Goal: Task Accomplishment & Management: Use online tool/utility

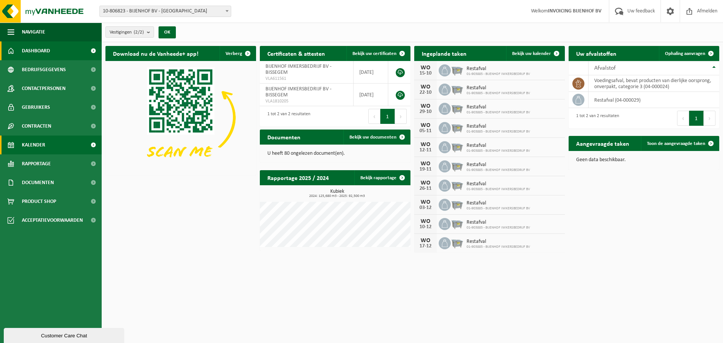
click at [57, 147] on link "Kalender" at bounding box center [51, 145] width 102 height 19
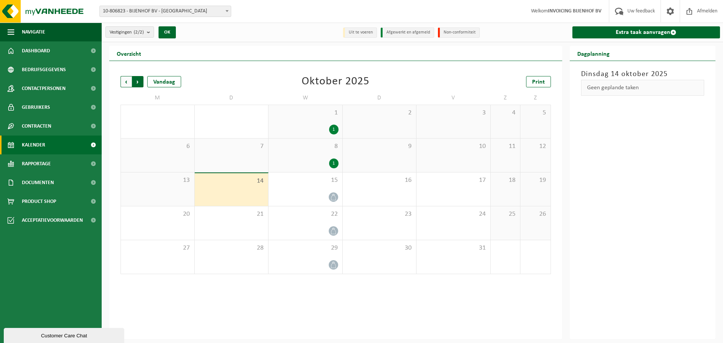
click at [124, 81] on span "Vorige" at bounding box center [126, 81] width 11 height 11
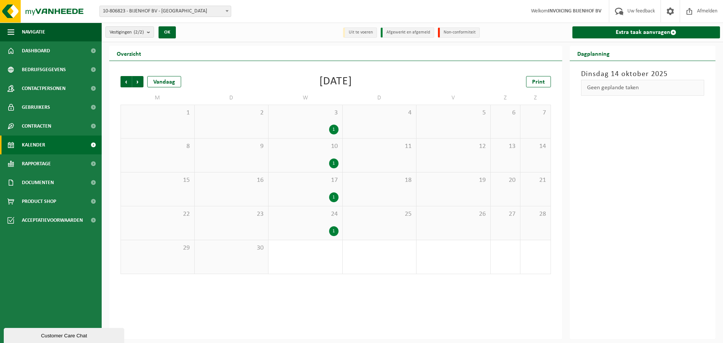
click at [124, 81] on span "Vorige" at bounding box center [126, 81] width 11 height 11
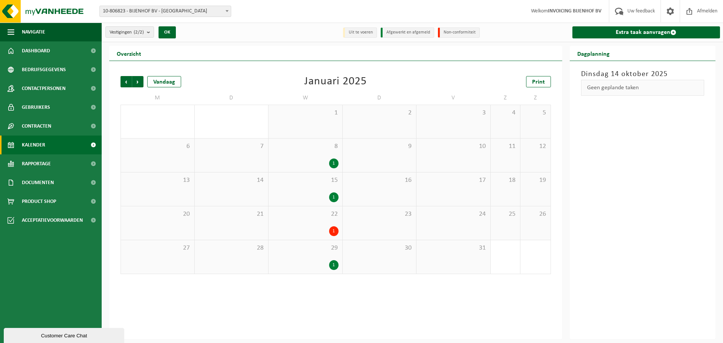
click at [124, 81] on span "Vorige" at bounding box center [126, 81] width 11 height 11
click at [186, 264] on div "1" at bounding box center [185, 265] width 9 height 10
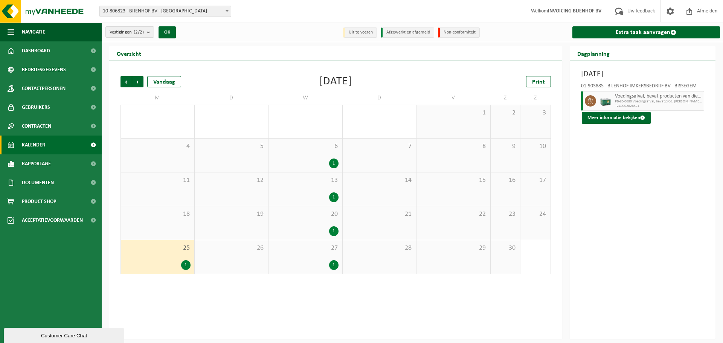
click at [178, 246] on span "25" at bounding box center [158, 248] width 66 height 8
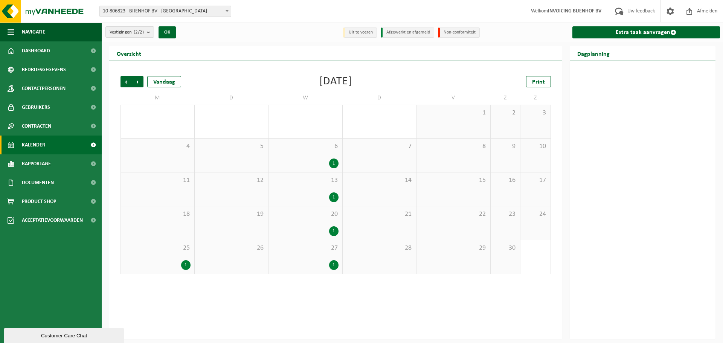
click at [178, 246] on span "25" at bounding box center [158, 248] width 66 height 8
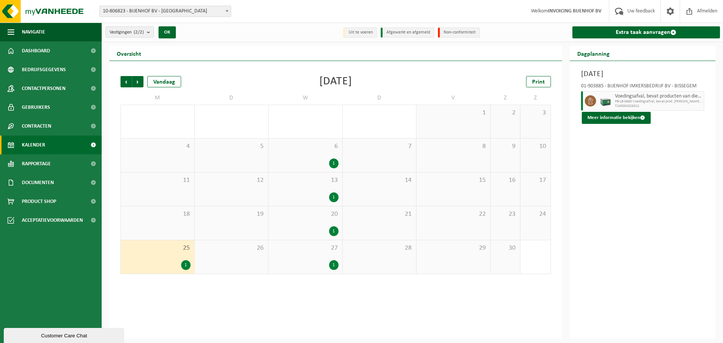
click at [186, 261] on div "1" at bounding box center [185, 265] width 9 height 10
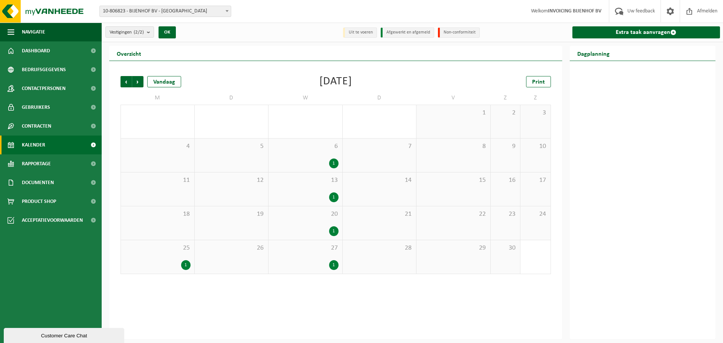
click at [181, 256] on div "25 1" at bounding box center [157, 257] width 73 height 34
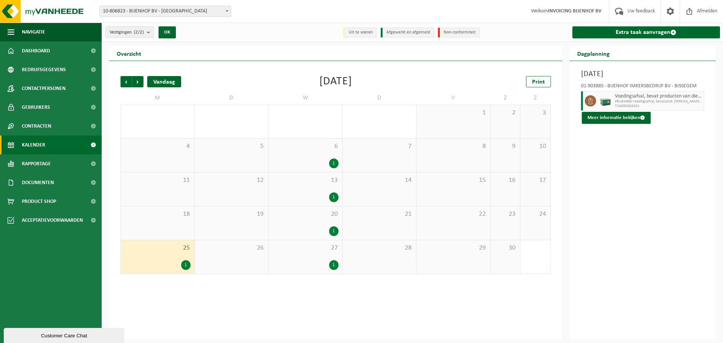
click at [157, 80] on div "Vandaag" at bounding box center [164, 81] width 34 height 11
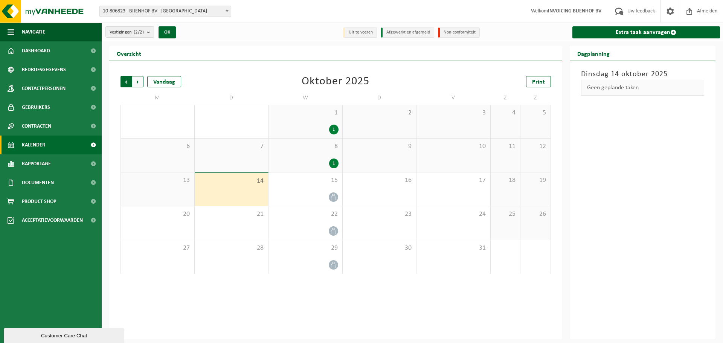
click at [140, 78] on span "Volgende" at bounding box center [137, 81] width 11 height 11
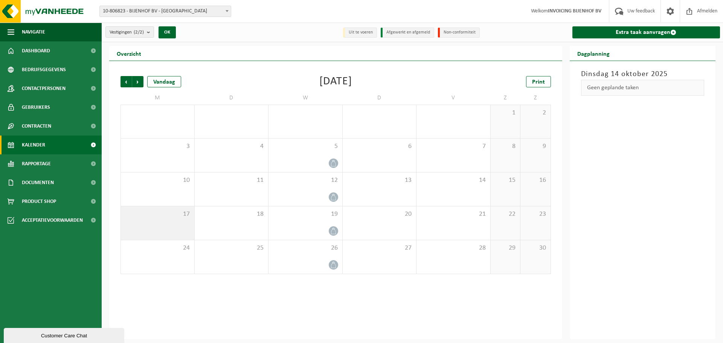
click at [173, 217] on span "17" at bounding box center [158, 214] width 66 height 8
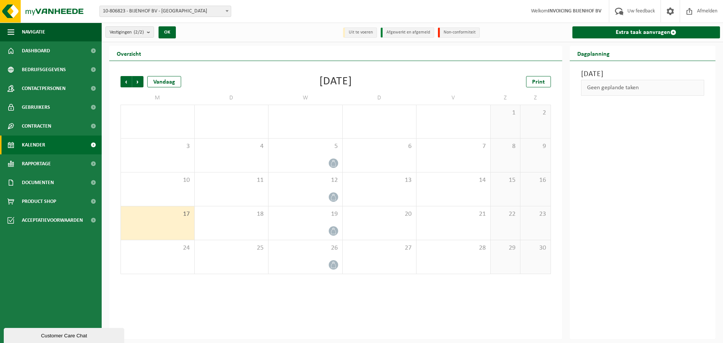
click at [634, 89] on div "Geen geplande taken" at bounding box center [643, 88] width 124 height 16
click at [655, 31] on link "Extra taak aanvragen" at bounding box center [646, 32] width 148 height 12
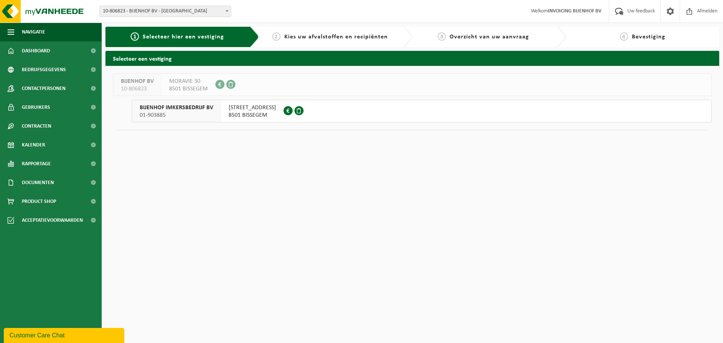
click at [243, 113] on span "8501 BISSEGEM" at bounding box center [252, 115] width 47 height 8
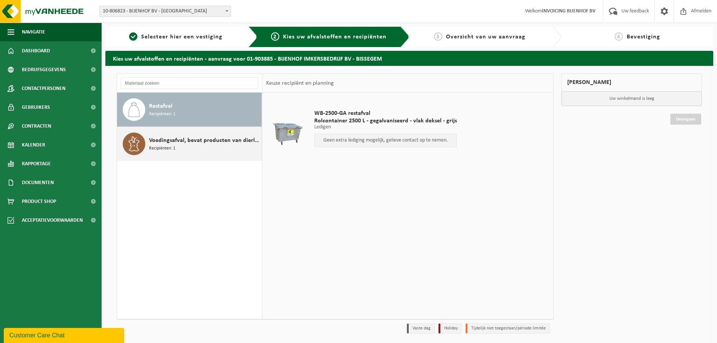
click at [196, 147] on div "Voedingsafval, bevat producten van dierlijke oorsprong, onverpakt, categorie 3 …" at bounding box center [204, 144] width 111 height 23
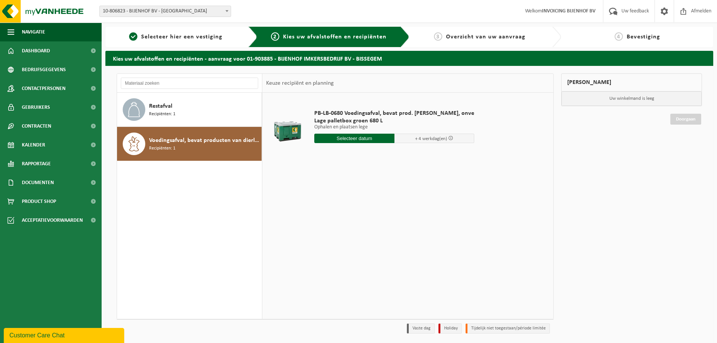
click at [361, 138] on input "text" at bounding box center [354, 138] width 80 height 9
click at [397, 157] on icon at bounding box center [400, 156] width 12 height 12
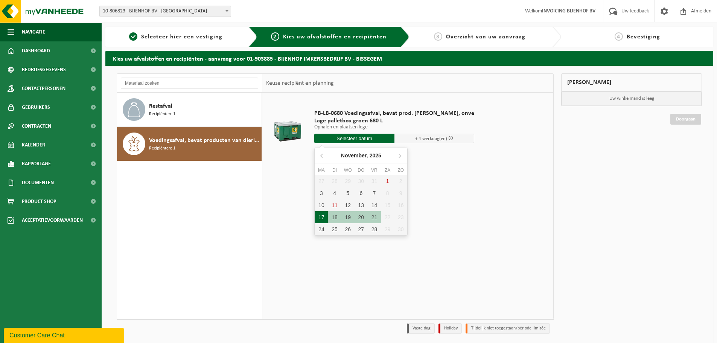
click at [322, 218] on div "17" at bounding box center [321, 217] width 13 height 12
type input "Van 2025-11-17"
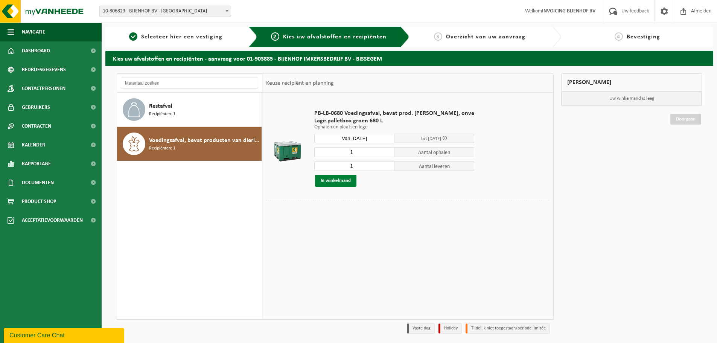
click at [332, 180] on button "In winkelmand" at bounding box center [335, 181] width 41 height 12
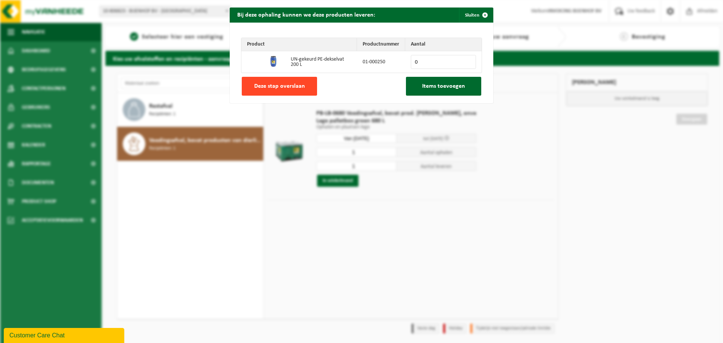
click at [300, 85] on span "Deze stap overslaan" at bounding box center [279, 86] width 51 height 6
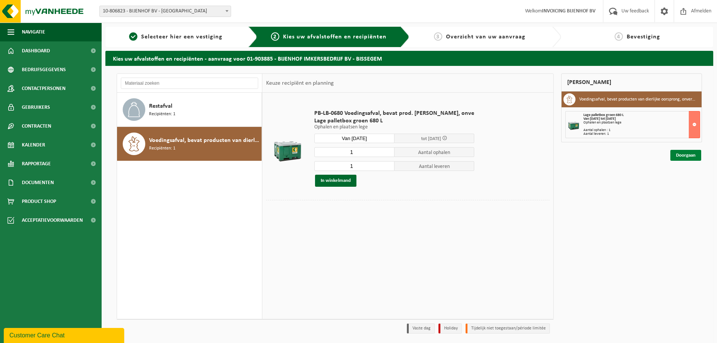
click at [686, 155] on link "Doorgaan" at bounding box center [686, 155] width 31 height 11
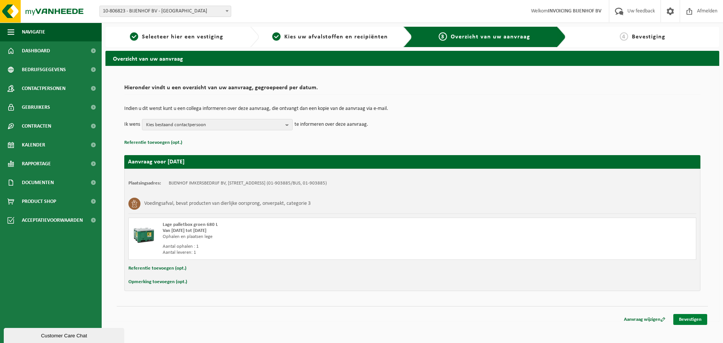
click at [689, 321] on link "Bevestigen" at bounding box center [690, 319] width 34 height 11
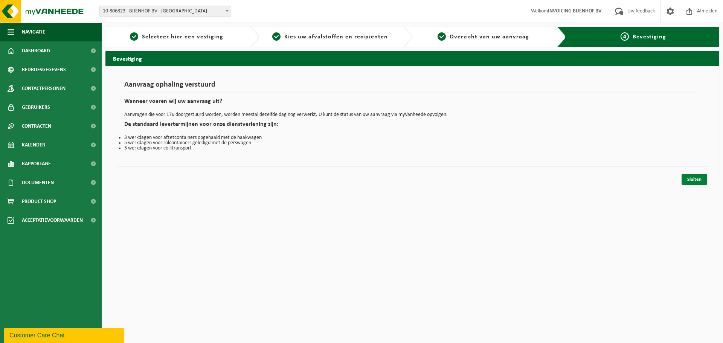
click at [693, 178] on link "Sluiten" at bounding box center [695, 179] width 26 height 11
